Goal: Navigation & Orientation: Find specific page/section

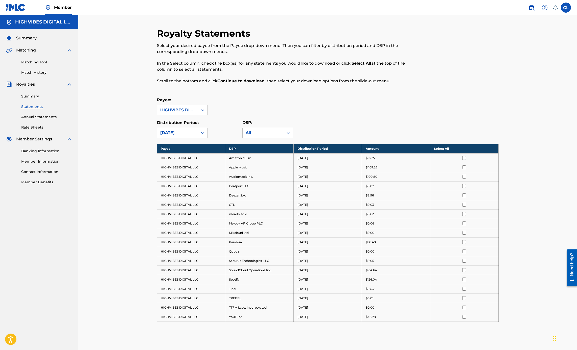
click at [46, 152] on link "Banking Information" at bounding box center [46, 151] width 51 height 5
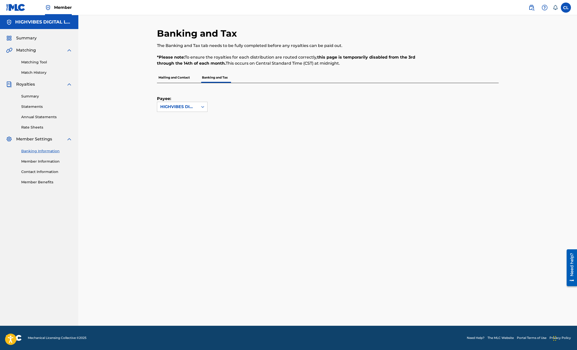
click at [35, 108] on link "Statements" at bounding box center [46, 106] width 51 height 5
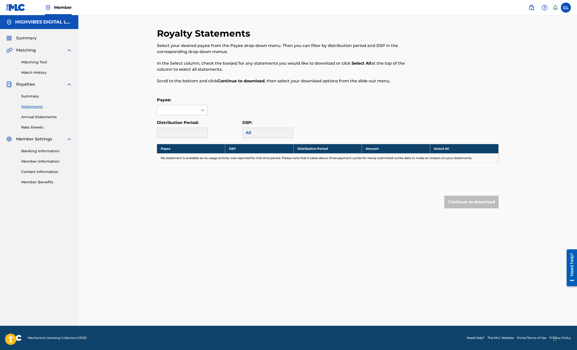
click at [21, 40] on span "Summary" at bounding box center [26, 38] width 20 height 6
